Goal: Transaction & Acquisition: Purchase product/service

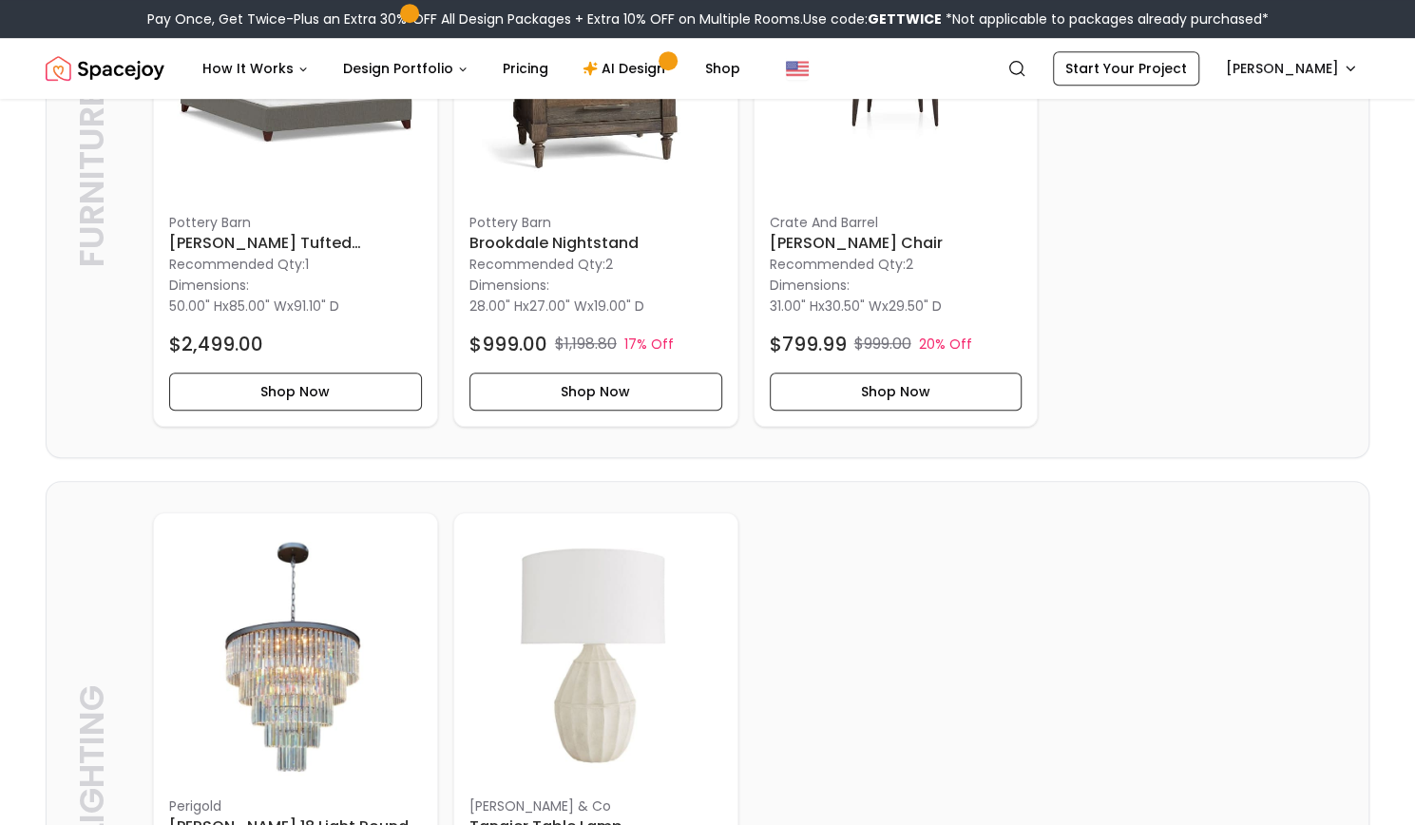
scroll to position [647, 0]
click at [908, 394] on button "Shop Now" at bounding box center [895, 392] width 253 height 38
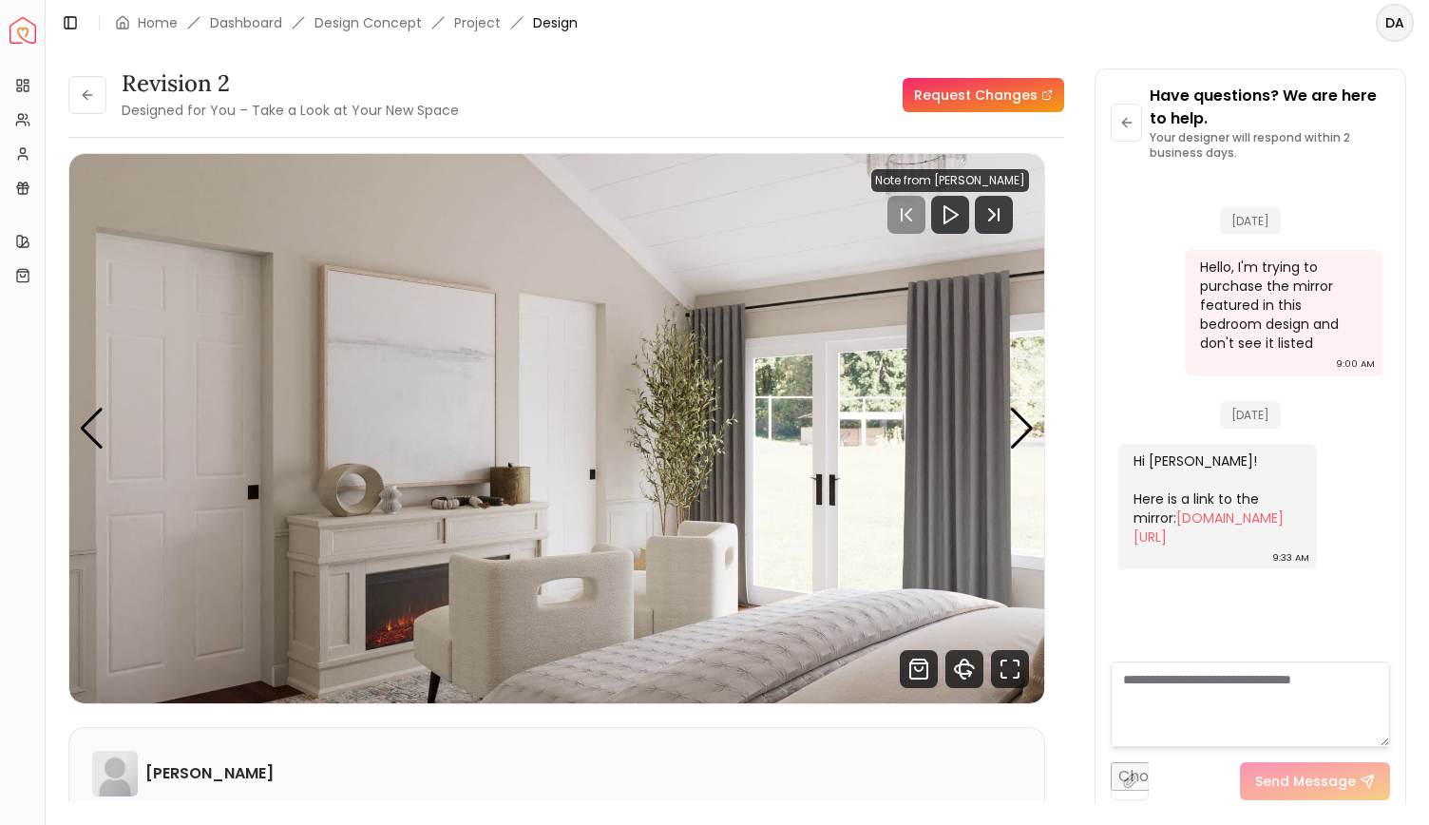
click at [1428, 641] on div "Revision 2 Designed for You – Take a Look at Your New Space Request Changes Rev…" at bounding box center [737, 425] width 1383 height 758
click at [1030, 419] on div "Next slide" at bounding box center [1022, 429] width 26 height 42
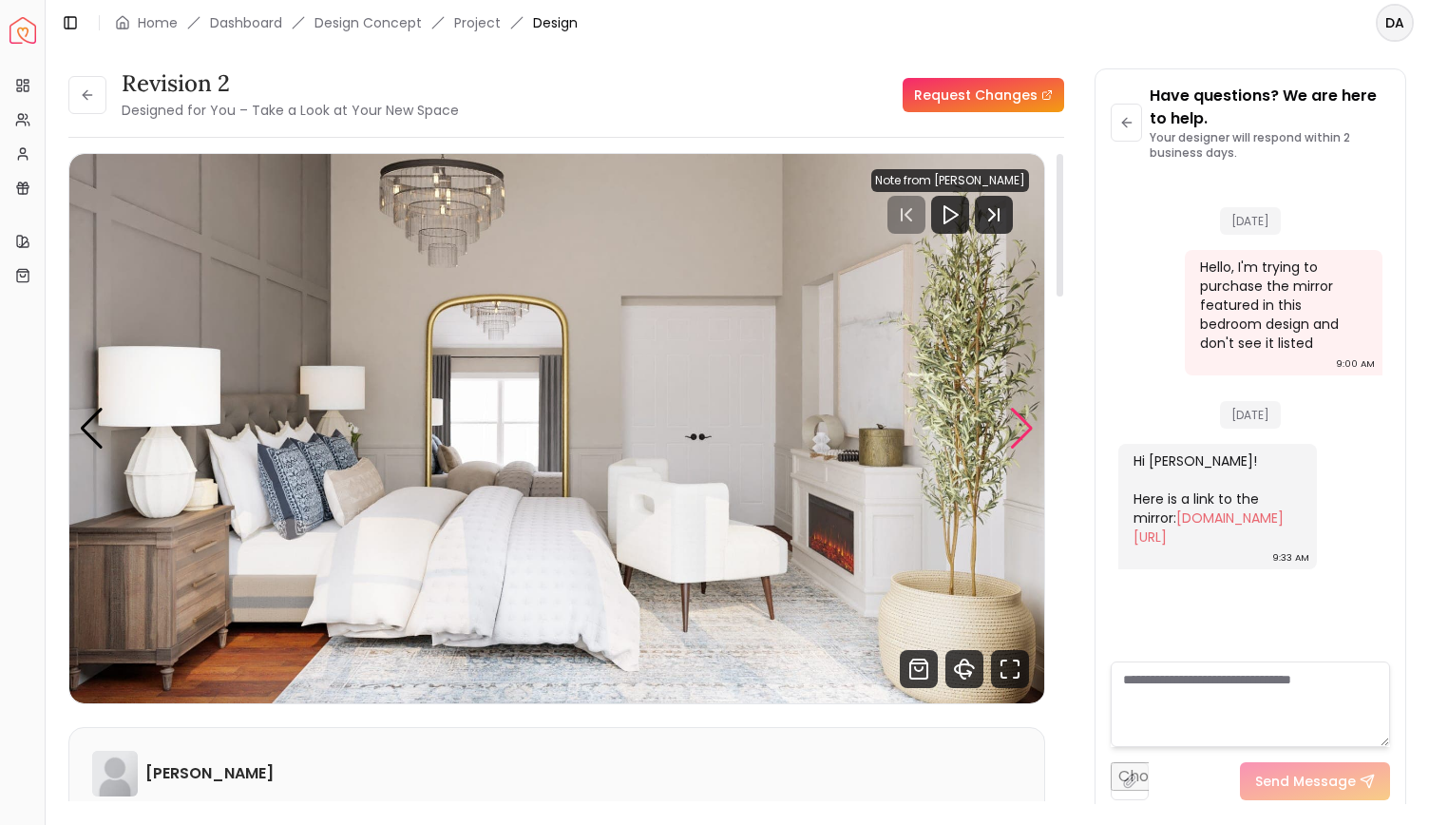
click at [1034, 424] on div "Next slide" at bounding box center [1022, 429] width 26 height 42
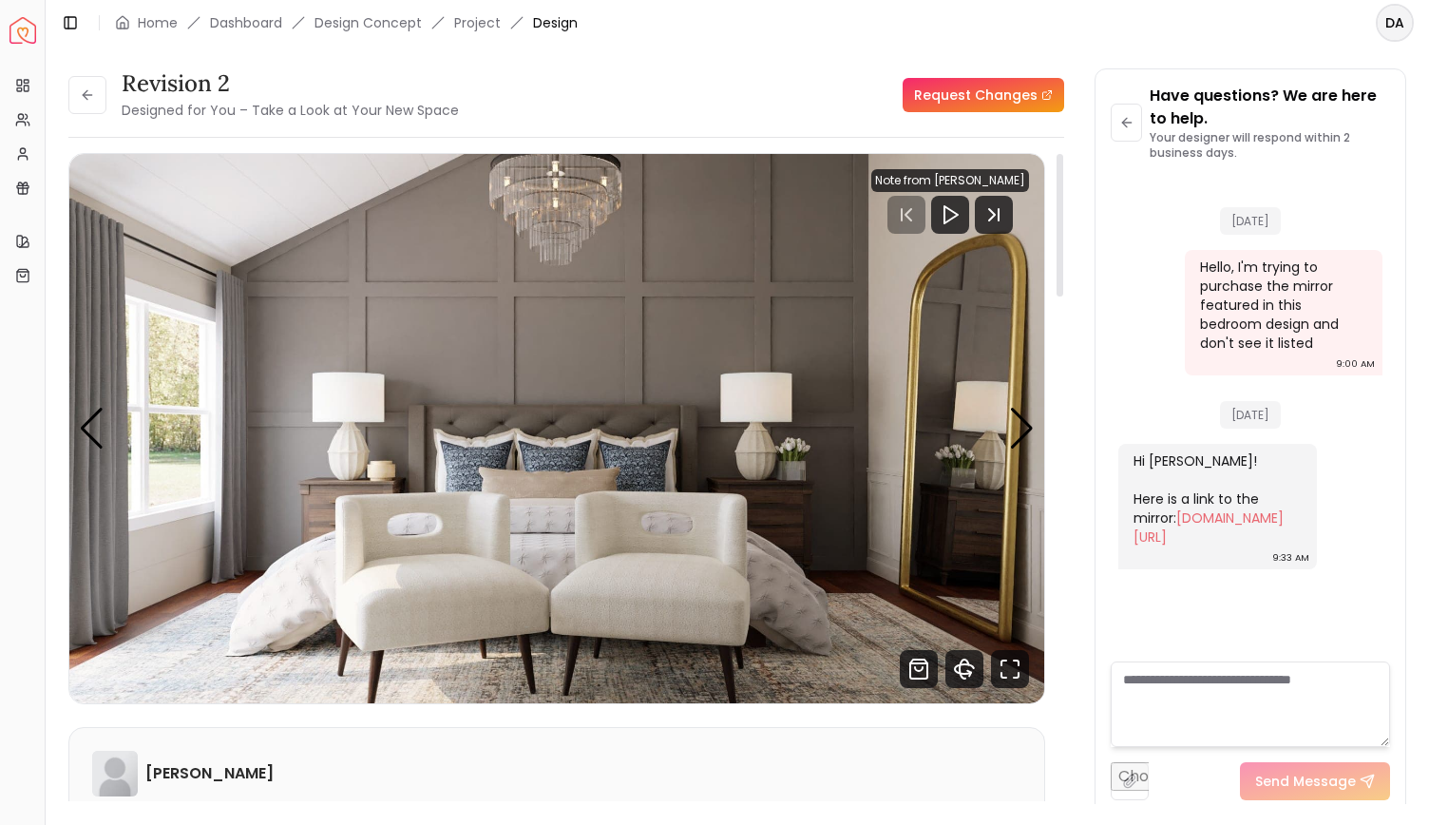
click at [1054, 759] on div "Revision 2 Designed for You – Take a Look at Your New Space Request Changes --:…" at bounding box center [566, 484] width 996 height 663
click at [1077, 778] on div "Revision 2 Designed for You – Take a Look at Your New Space Request Changes Rev…" at bounding box center [737, 424] width 1338 height 712
click at [669, 73] on div "Revision 2 Designed for You – Take a Look at Your New Space Request Changes" at bounding box center [566, 94] width 996 height 53
click at [104, 93] on button at bounding box center [87, 95] width 38 height 38
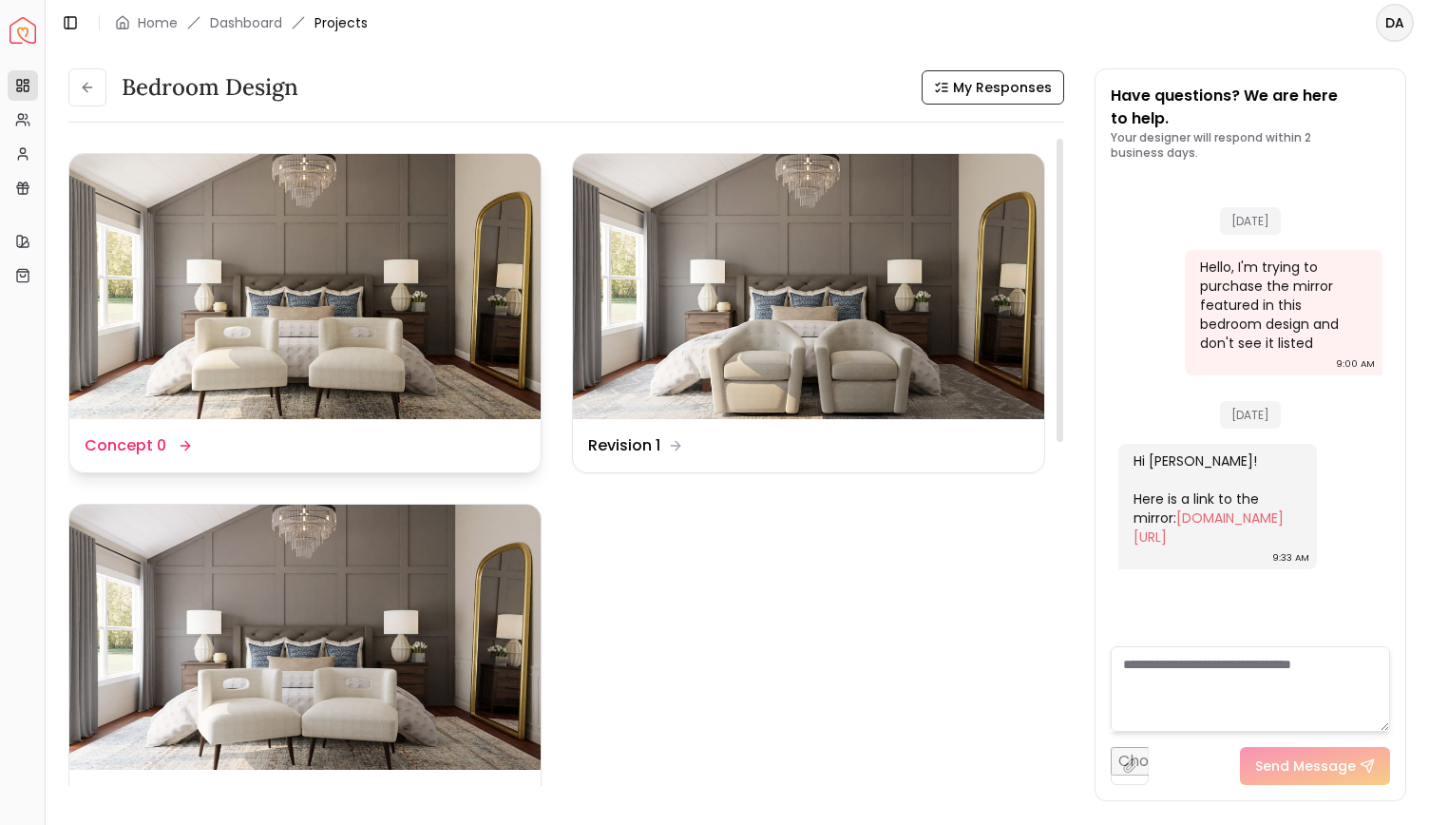
click at [399, 326] on img at bounding box center [304, 286] width 471 height 265
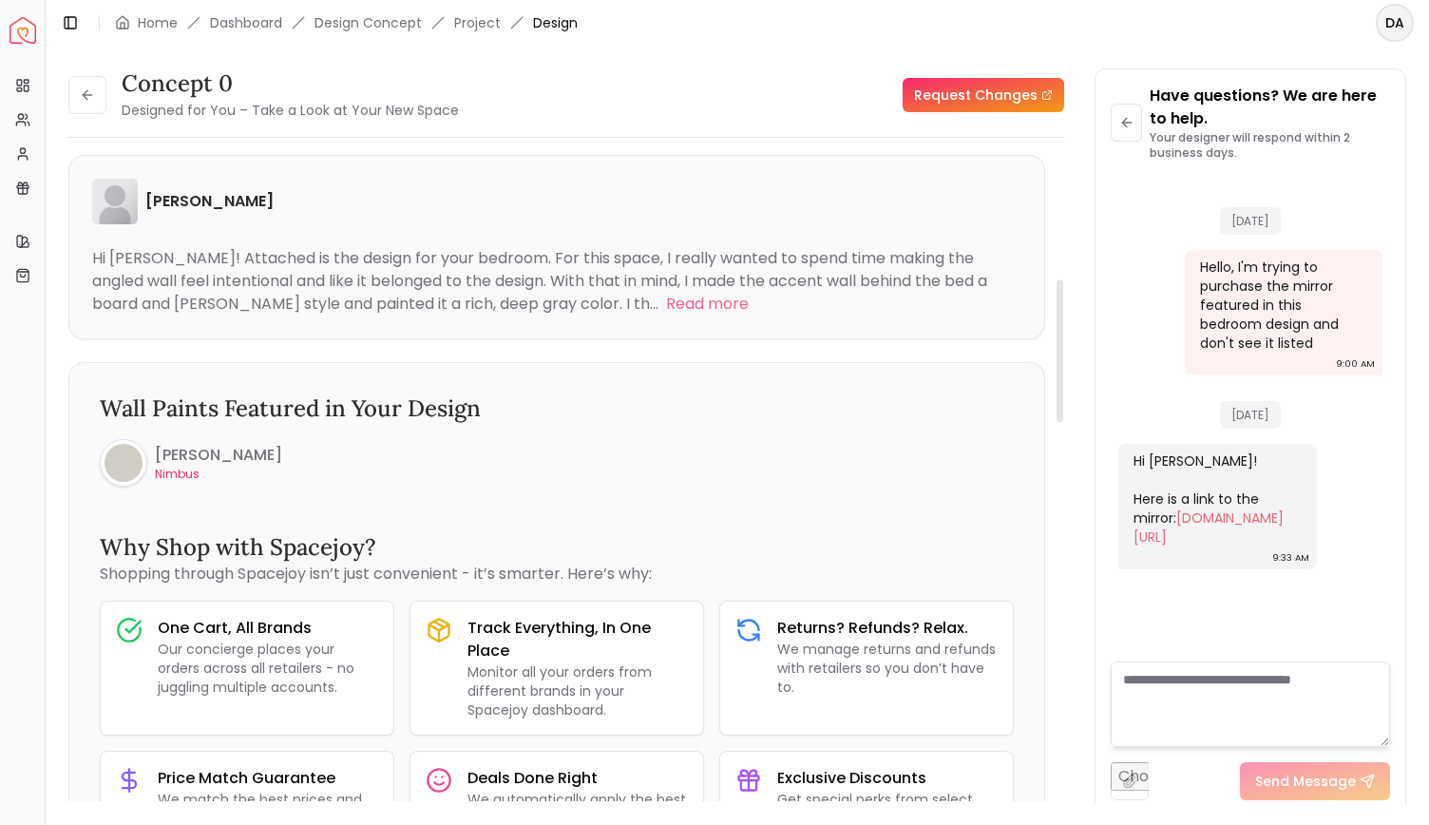
scroll to position [571, 0]
click at [666, 301] on button "Read more" at bounding box center [707, 305] width 83 height 23
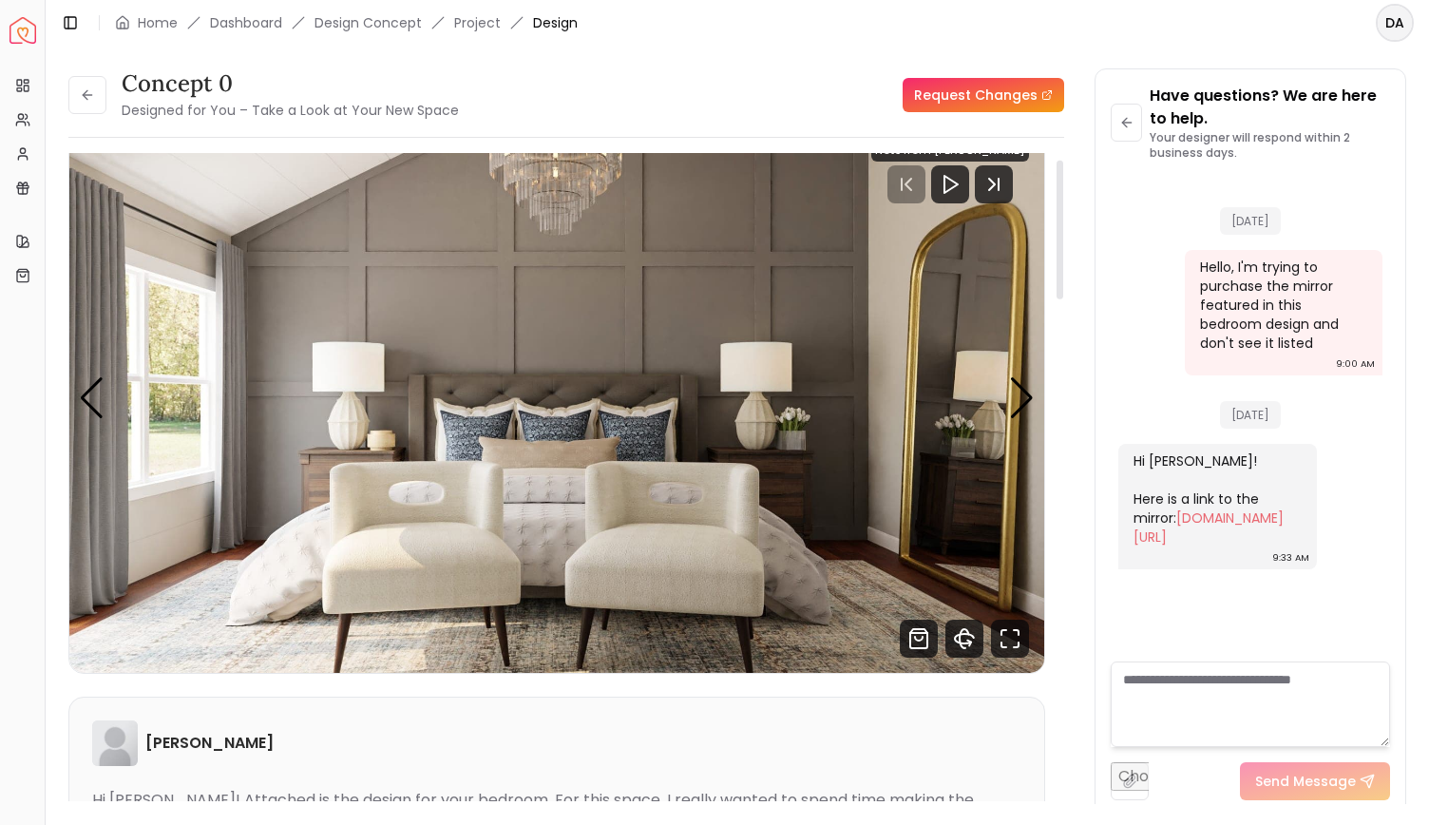
scroll to position [30, 0]
click at [1030, 394] on div "Next slide" at bounding box center [1022, 398] width 26 height 42
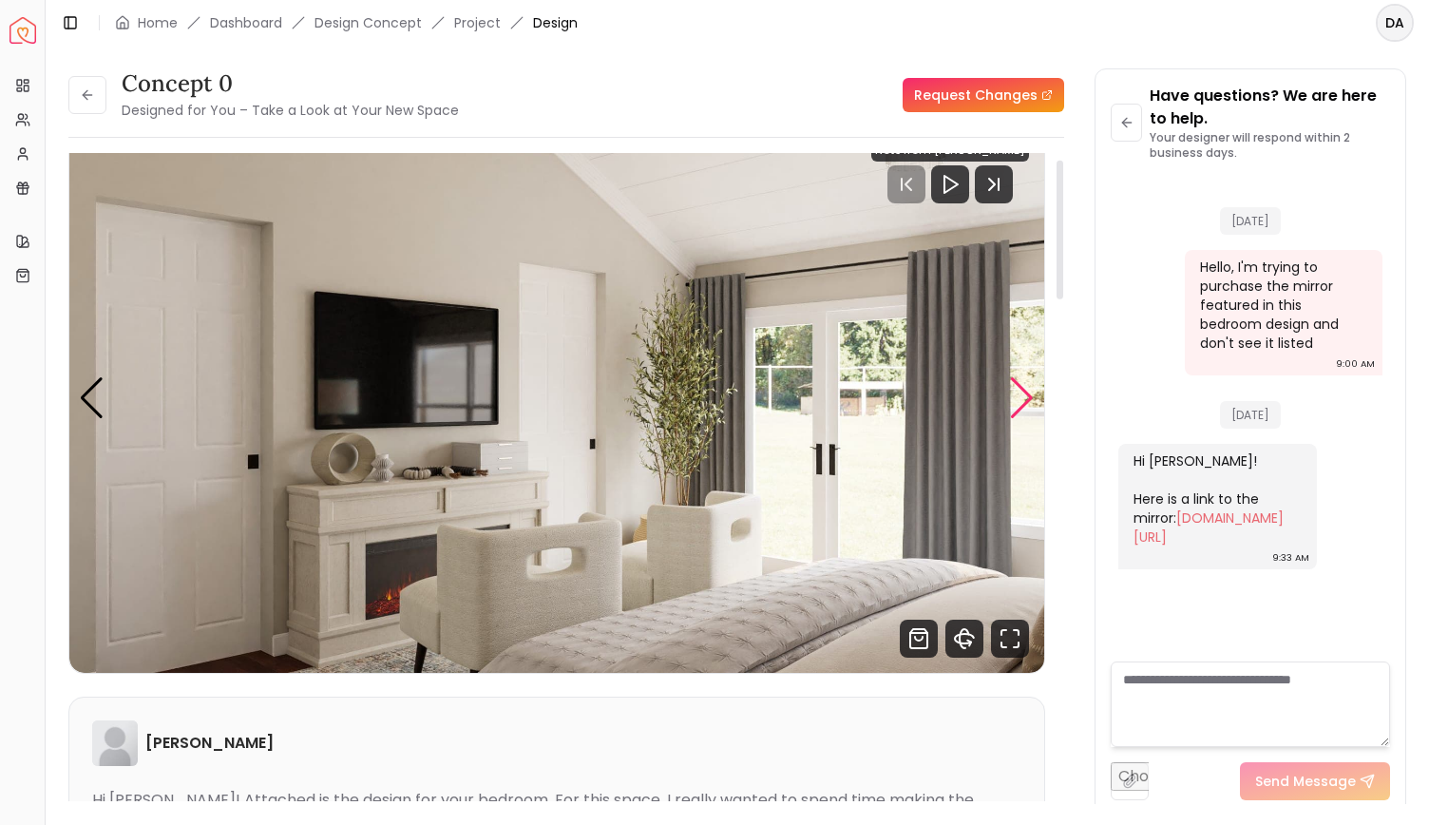
click at [1030, 394] on div "Next slide" at bounding box center [1022, 398] width 26 height 42
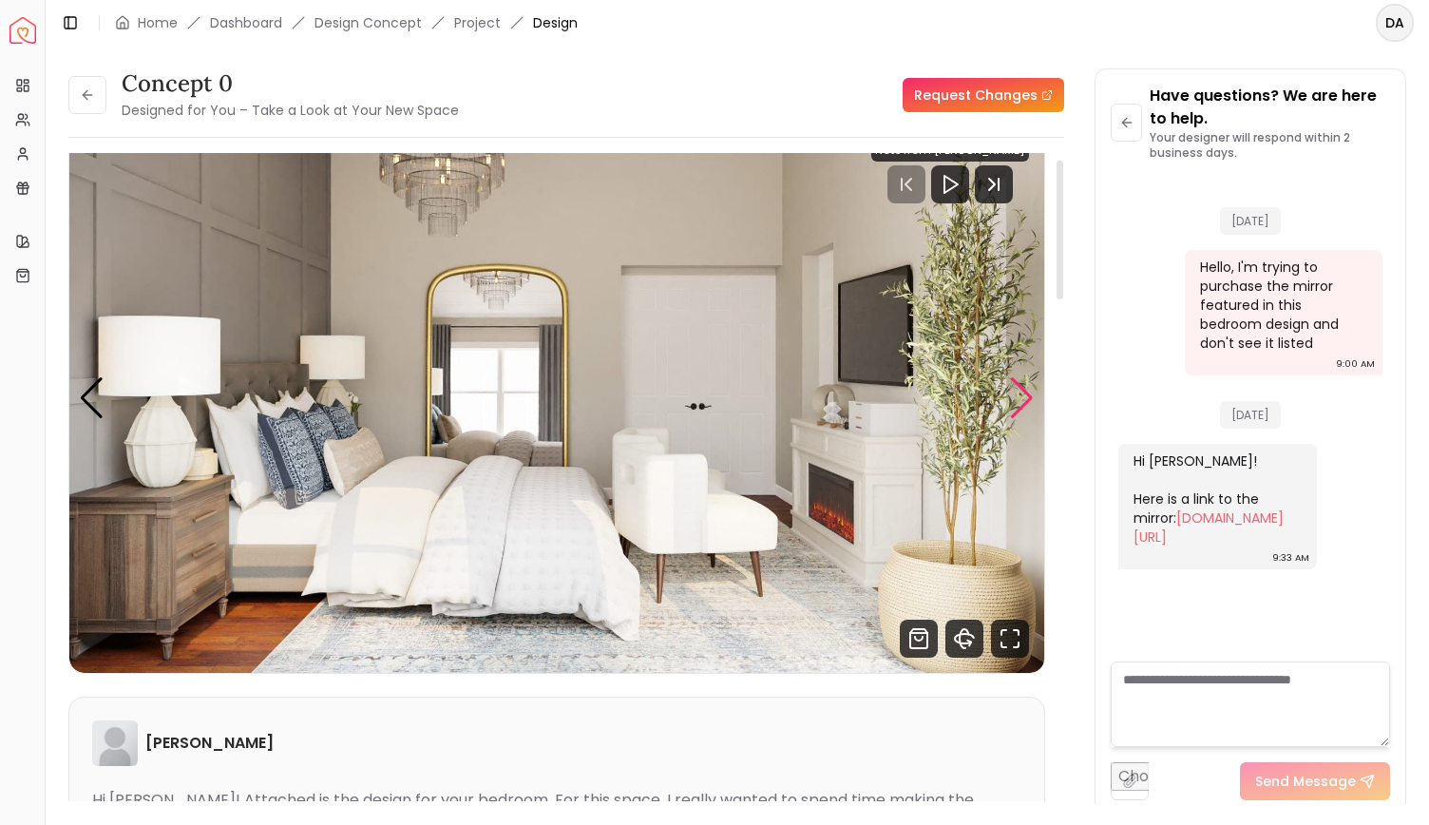
click at [1030, 394] on div "Next slide" at bounding box center [1022, 398] width 26 height 42
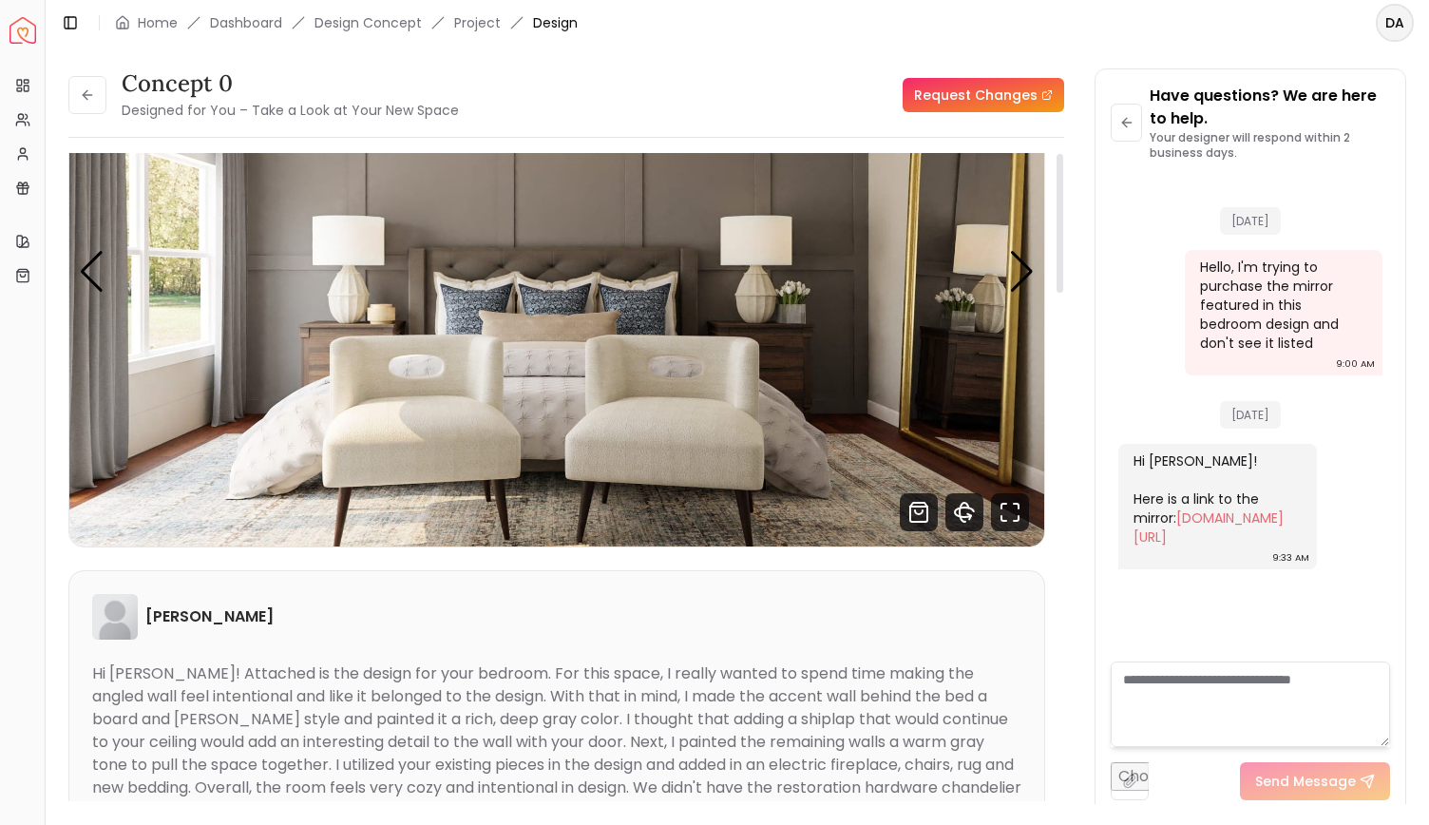
scroll to position [0, 0]
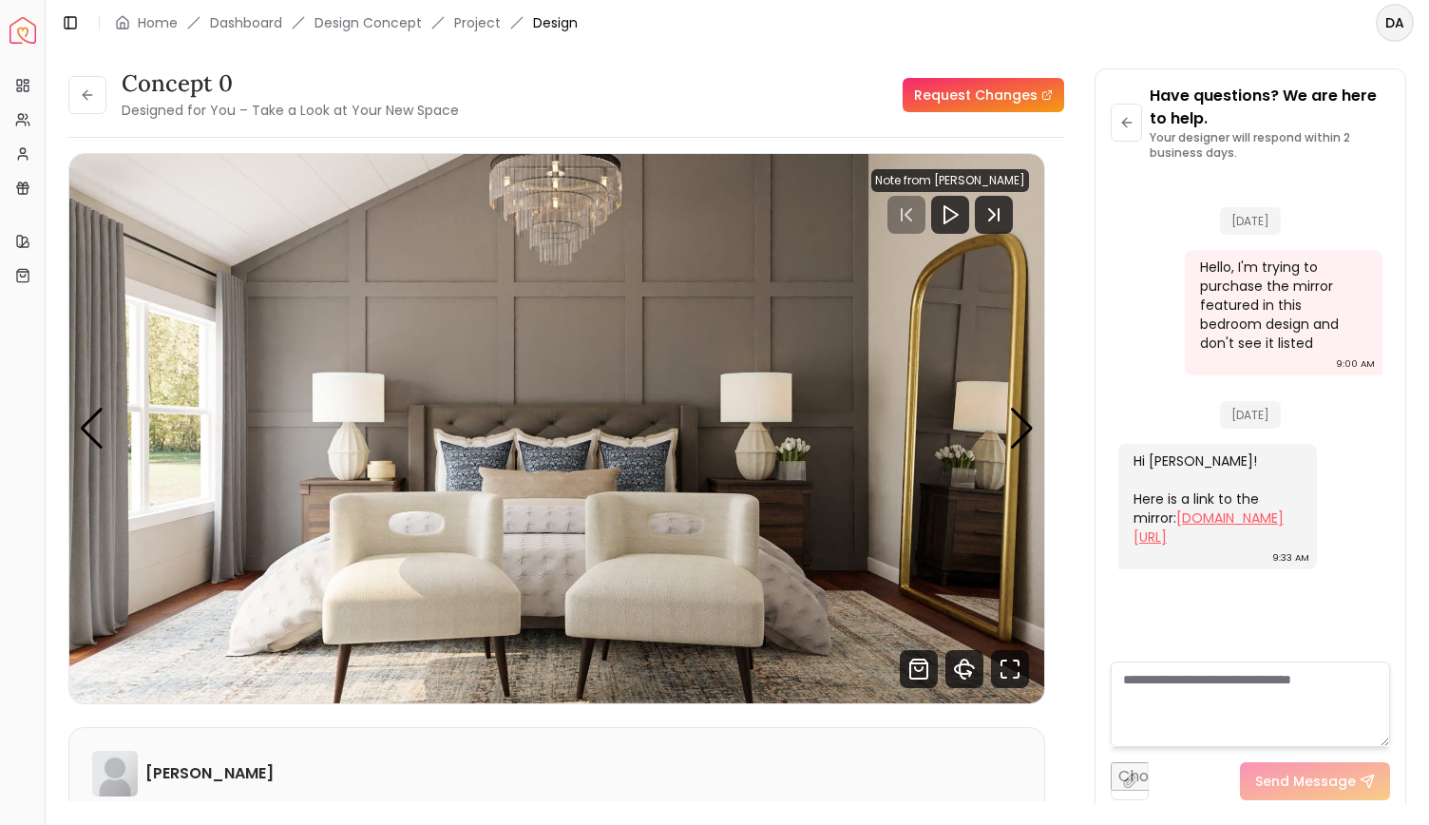
click at [1245, 532] on link "afd-furniture.com/brookings-leaner-mirror" at bounding box center [1208, 527] width 150 height 38
click at [1008, 413] on img "1 / 3" at bounding box center [557, 428] width 976 height 549
click at [1017, 438] on div "Next slide" at bounding box center [1022, 429] width 26 height 42
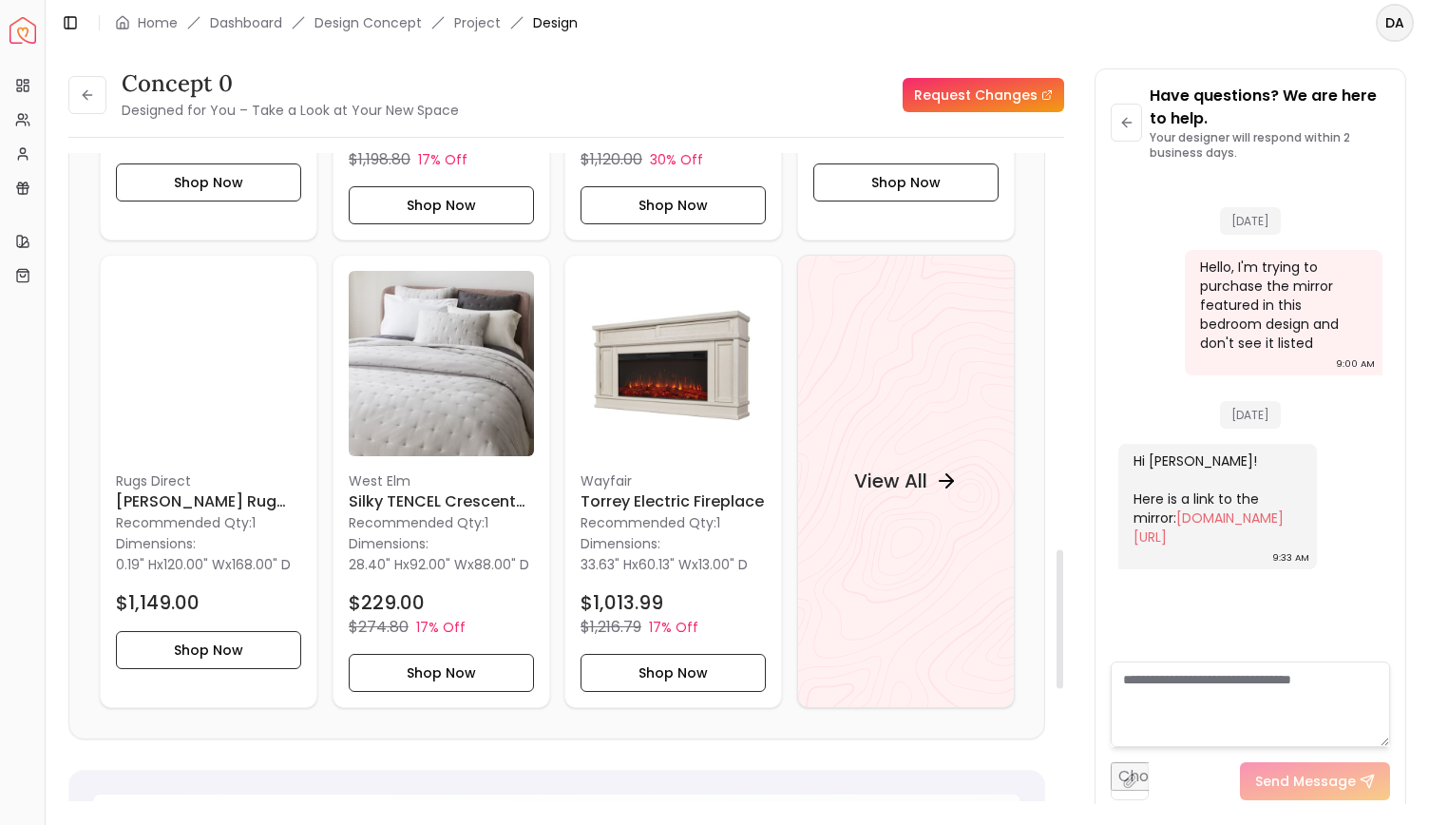
scroll to position [1851, 0]
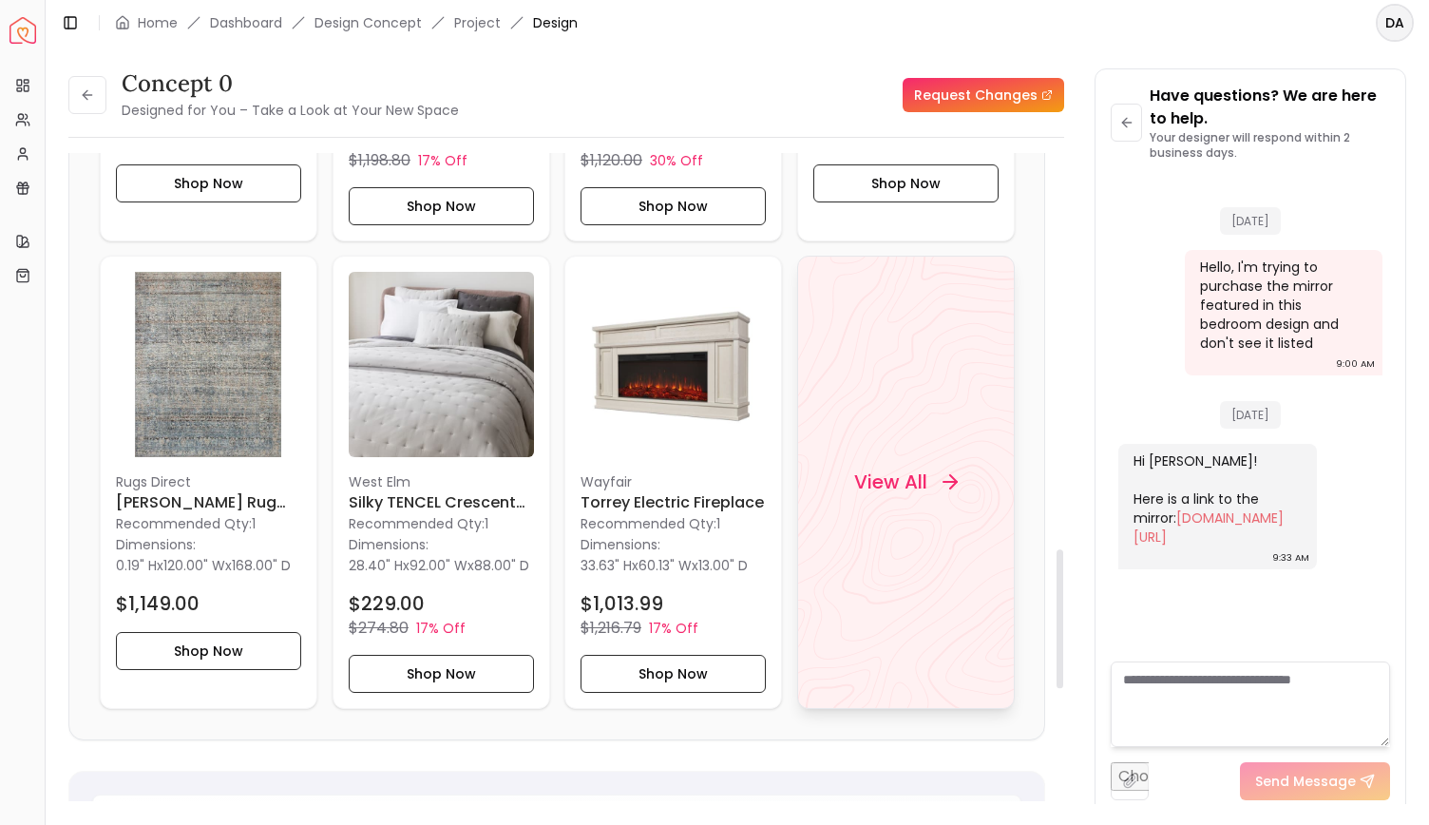
click at [936, 487] on div "View All" at bounding box center [904, 481] width 149 height 57
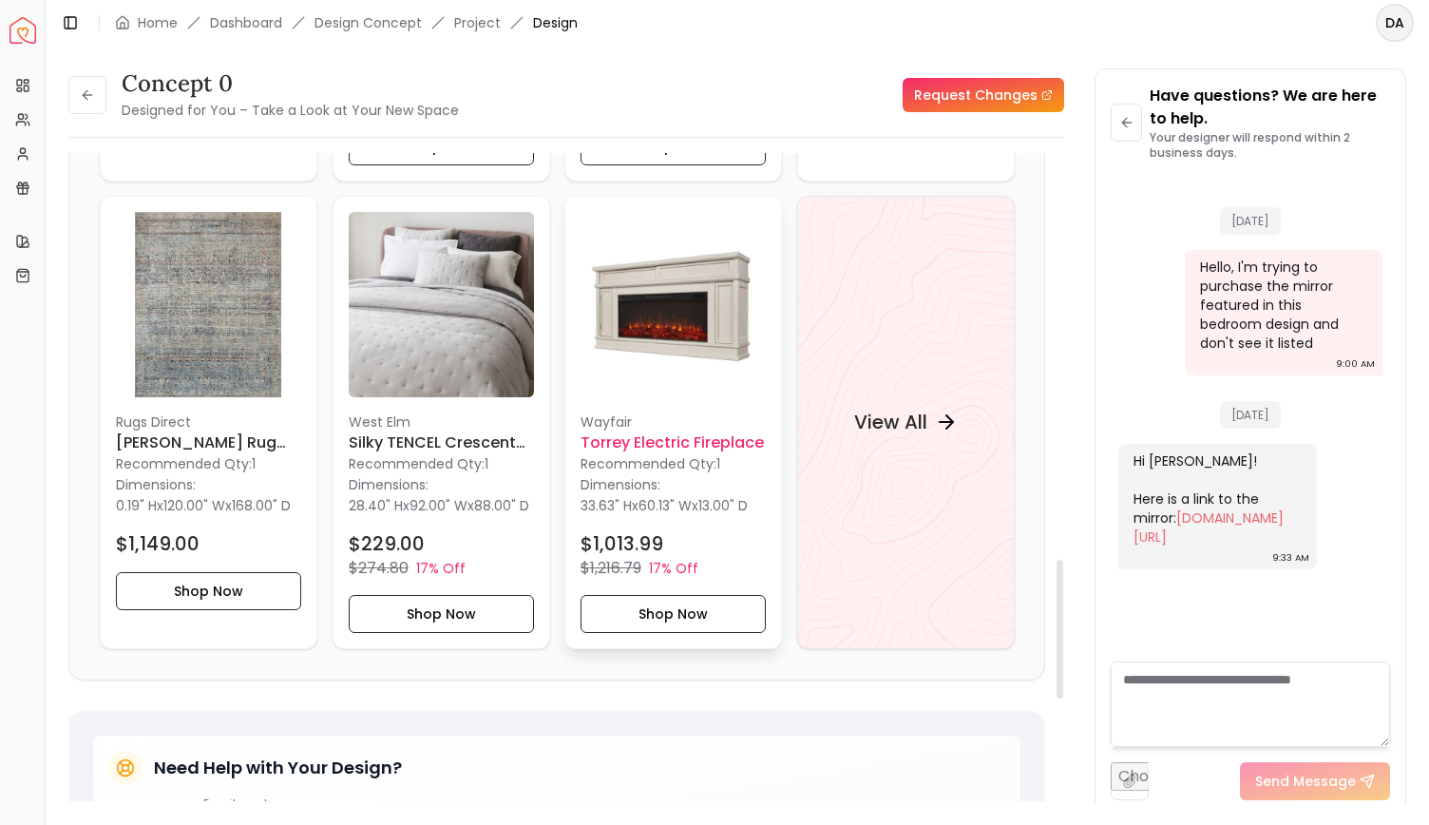
scroll to position [1912, 0]
click at [899, 483] on div "View All" at bounding box center [906, 421] width 218 height 453
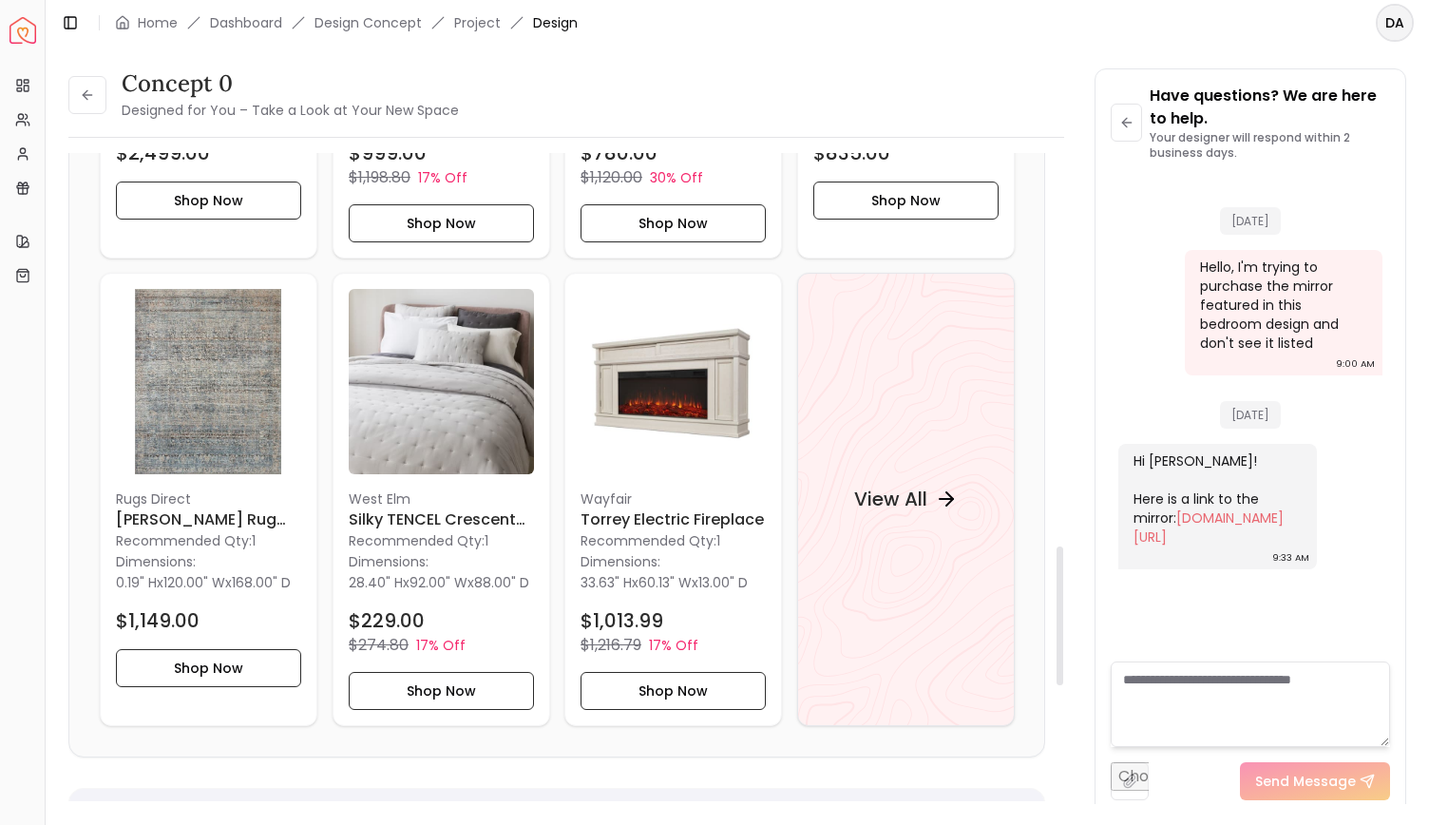
scroll to position [1838, 0]
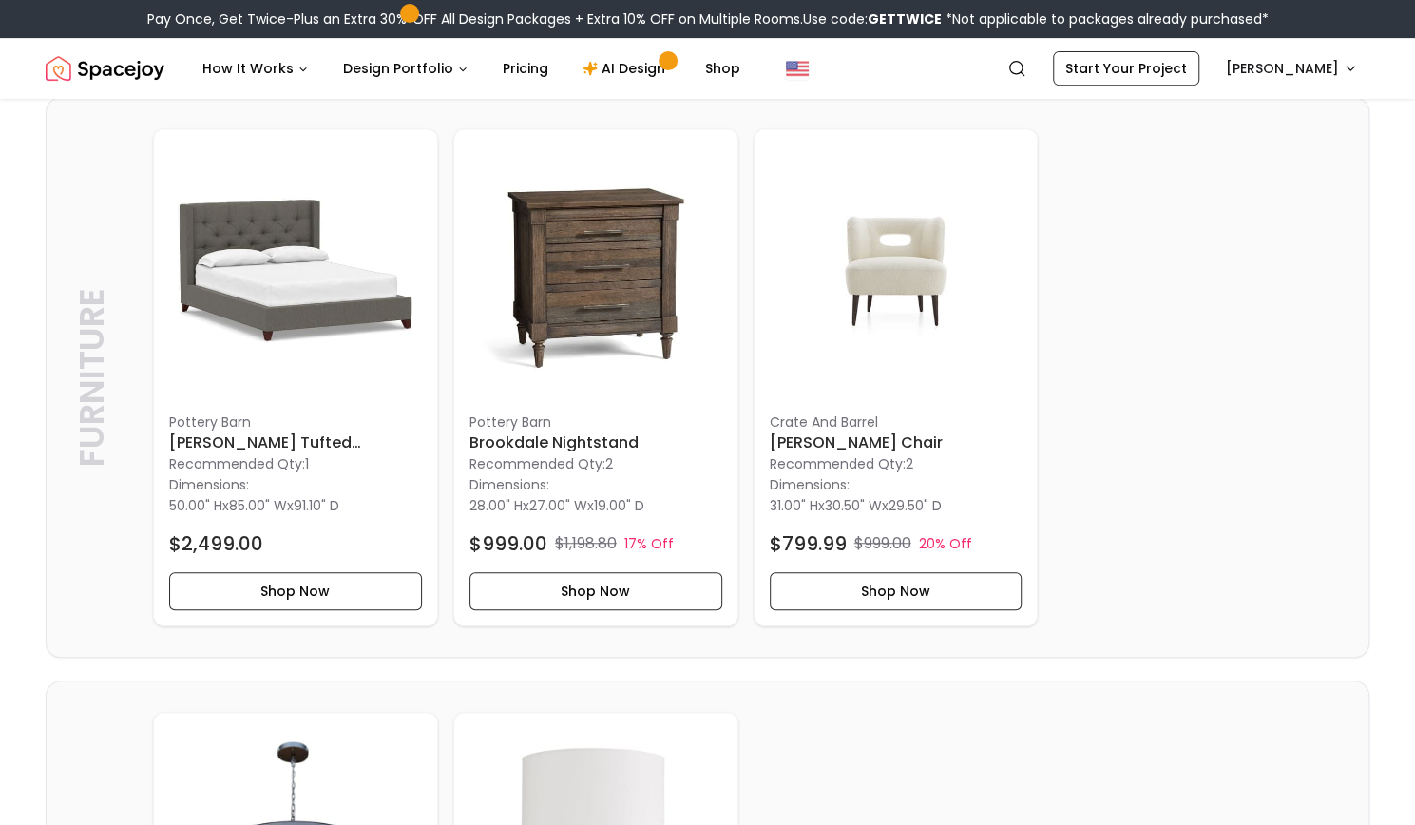
scroll to position [263, 0]
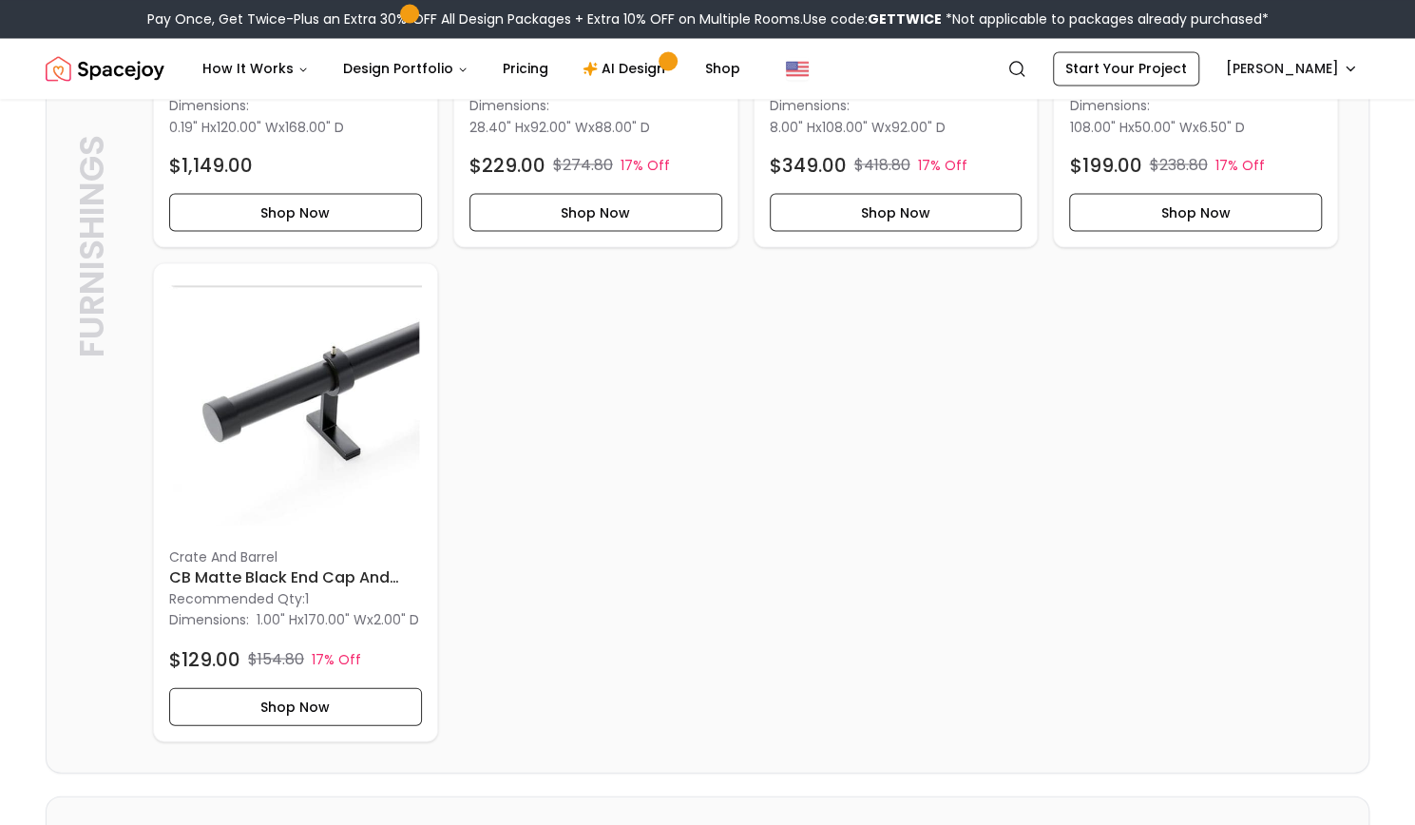
scroll to position [1994, 0]
click at [293, 567] on h6 "CB Matte Black End Cap and Curtain Rod Set 120-170" at bounding box center [295, 575] width 253 height 23
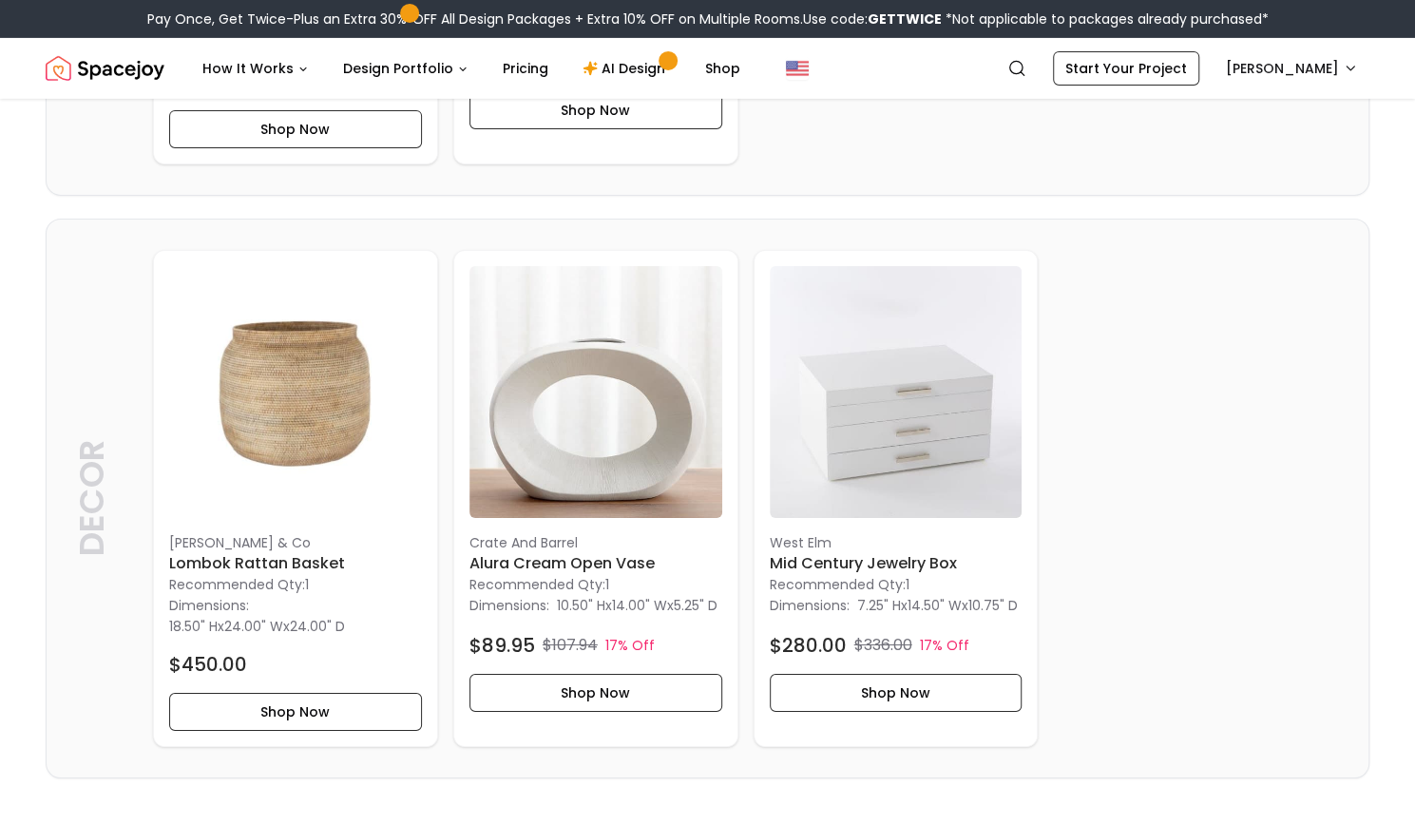
scroll to position [3738, 0]
click at [345, 398] on img at bounding box center [295, 390] width 253 height 253
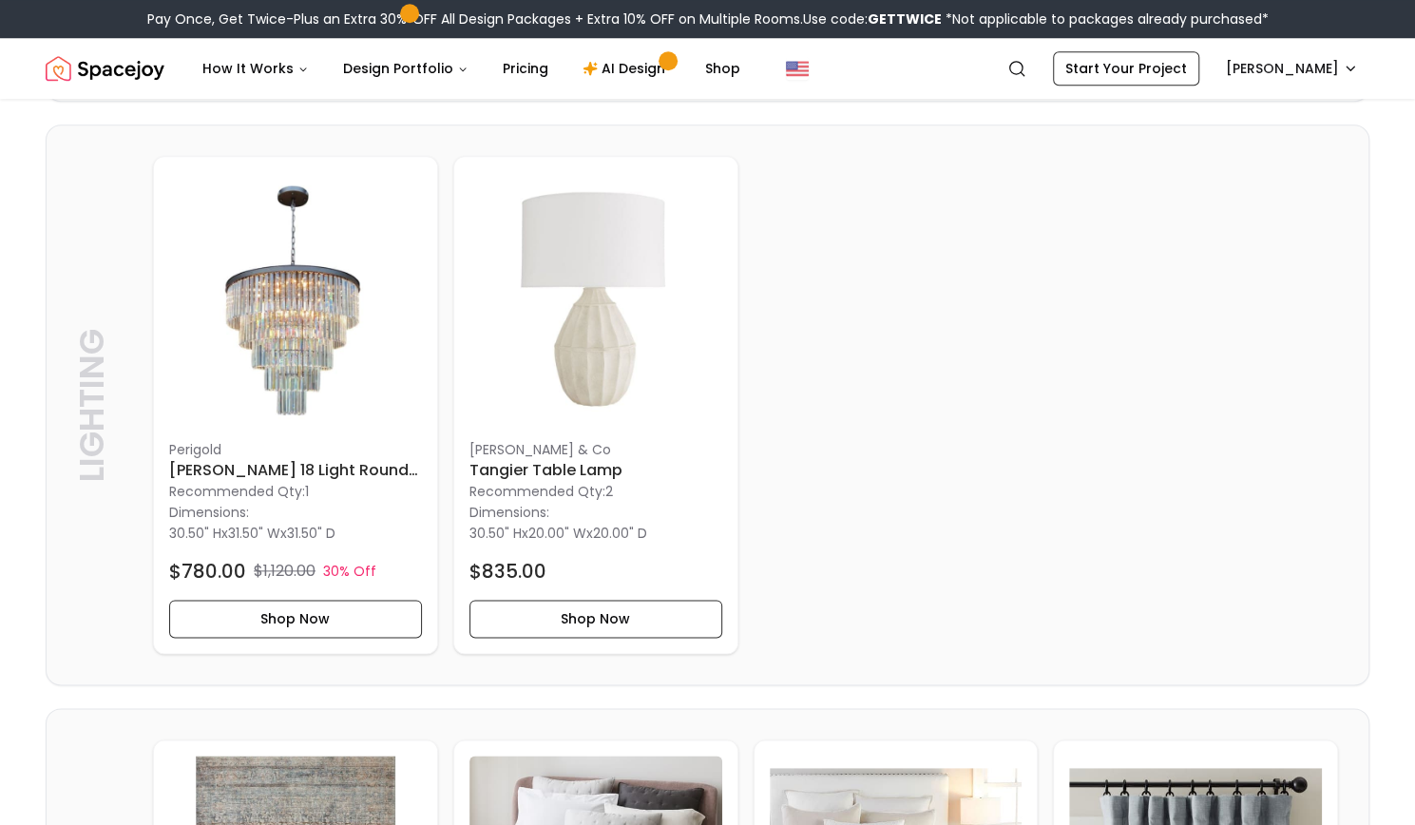
scroll to position [997, 0]
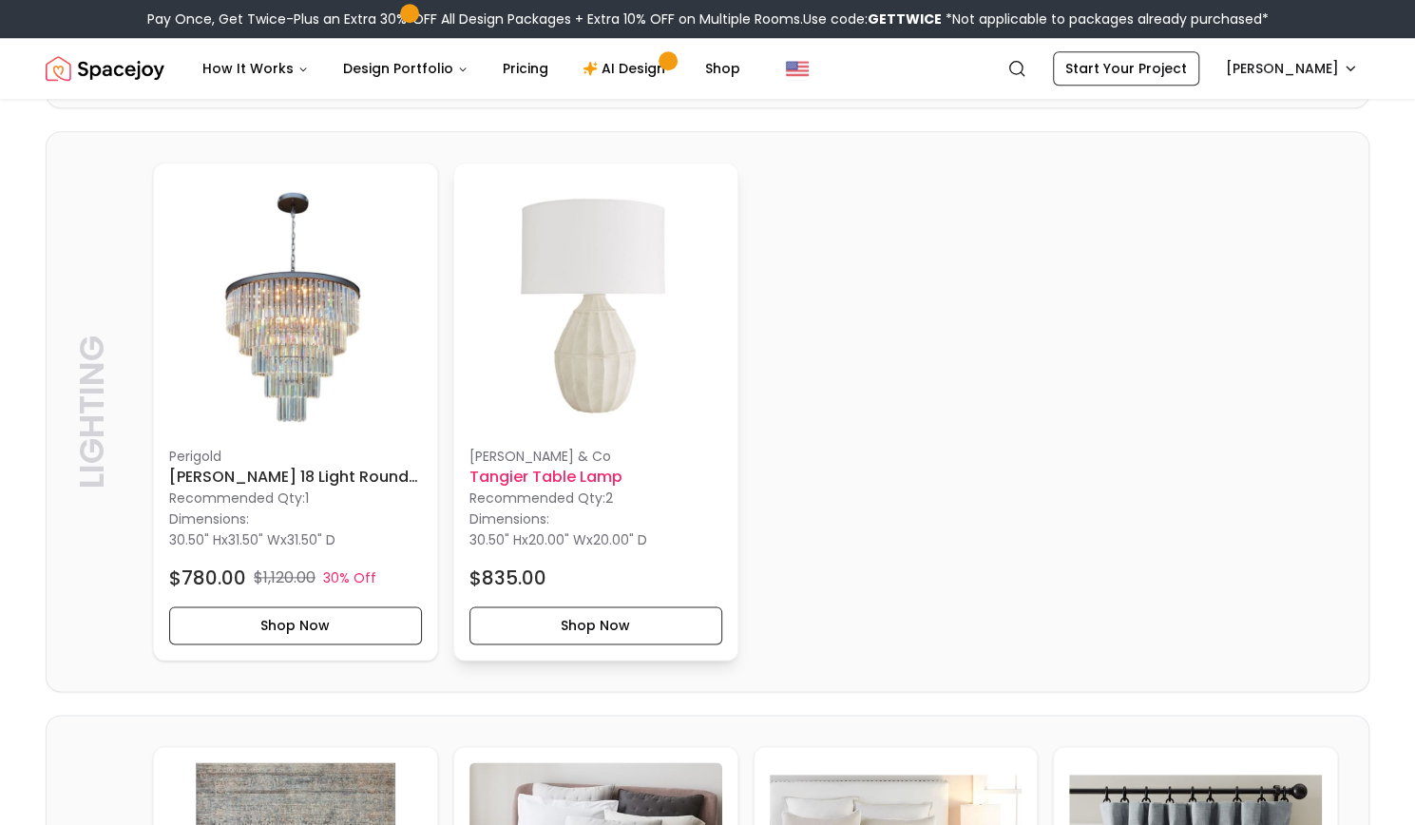
click at [493, 476] on h6 "Tangier Table Lamp" at bounding box center [595, 476] width 253 height 23
